Goal: Task Accomplishment & Management: Manage account settings

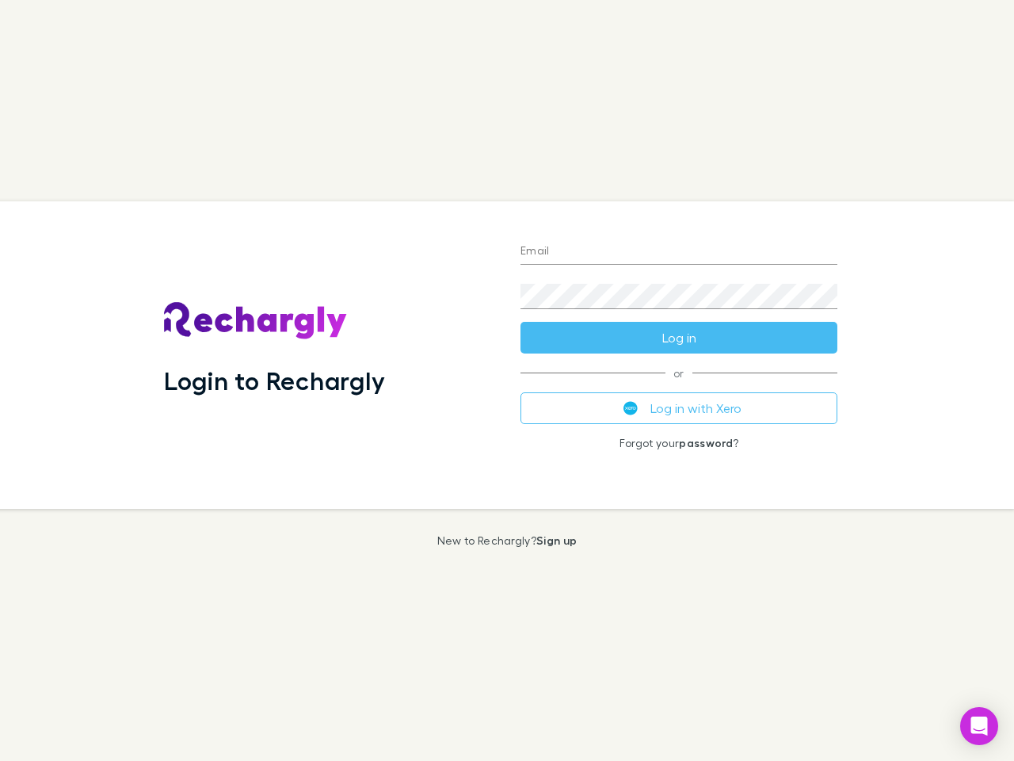
click at [507, 380] on div "Login to Rechargly" at bounding box center [329, 354] width 356 height 307
click at [679, 252] on input "Email" at bounding box center [678, 251] width 317 height 25
click at [679, 337] on button "Log in" at bounding box center [678, 338] width 317 height 32
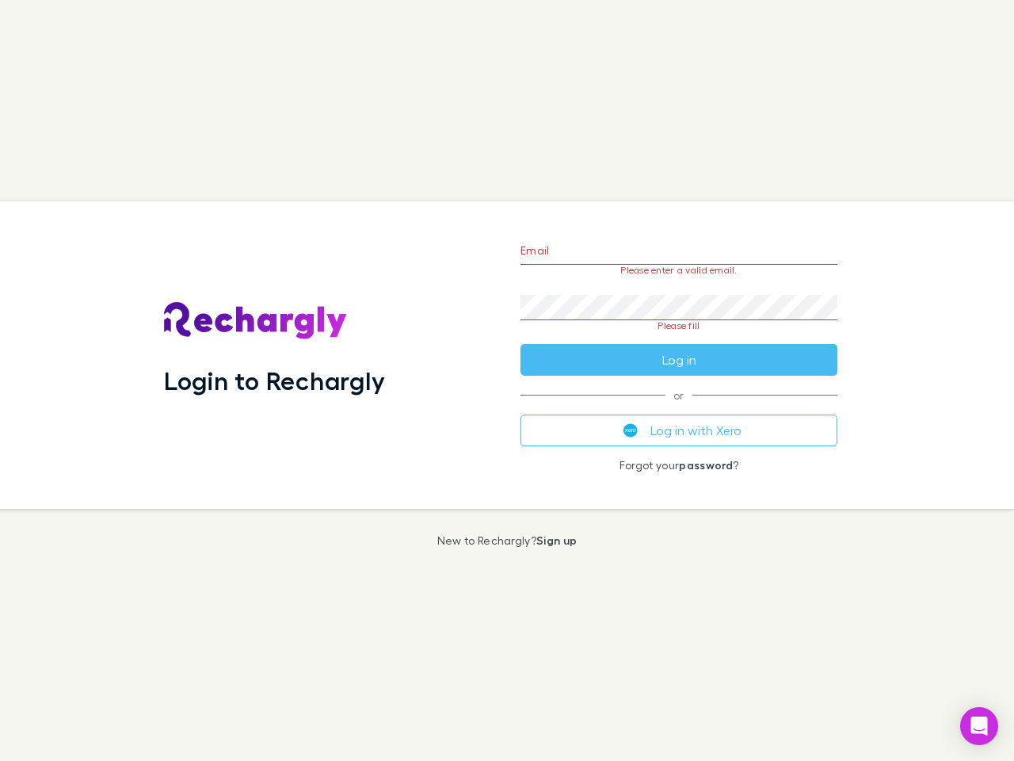
click at [679, 408] on div "Email Please enter a valid email. Password Please fill Log in or Log in with Xe…" at bounding box center [679, 354] width 342 height 307
click at [979, 726] on icon "Open Intercom Messenger" at bounding box center [979, 725] width 17 height 19
